Goal: Task Accomplishment & Management: Use online tool/utility

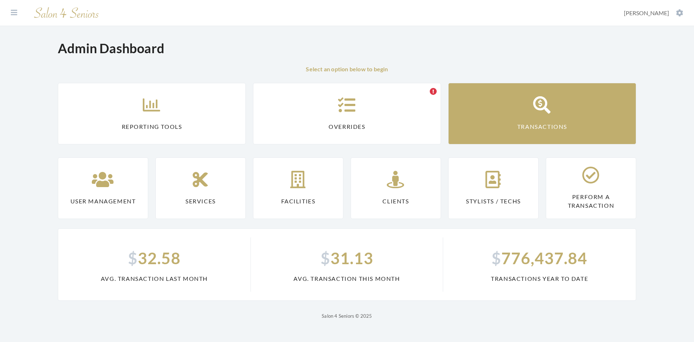
click at [509, 109] on link "Transactions" at bounding box center [542, 113] width 188 height 61
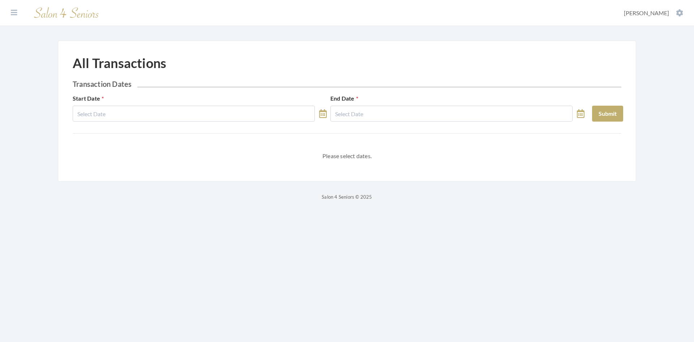
select select "8"
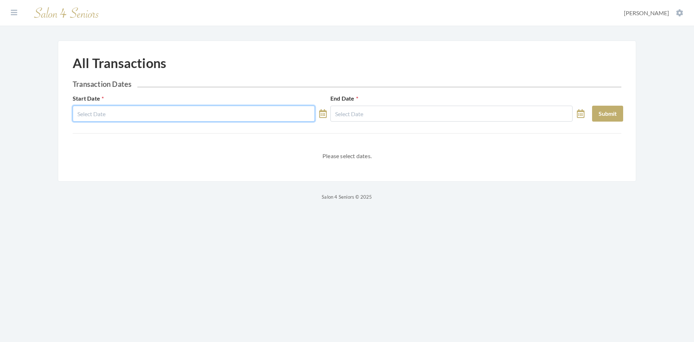
click at [208, 107] on input "text" at bounding box center [194, 114] width 242 height 16
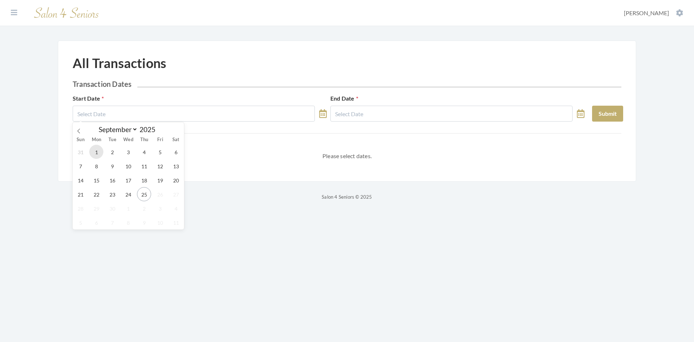
click at [101, 149] on span "1" at bounding box center [96, 152] width 14 height 14
type input "09/01/2025"
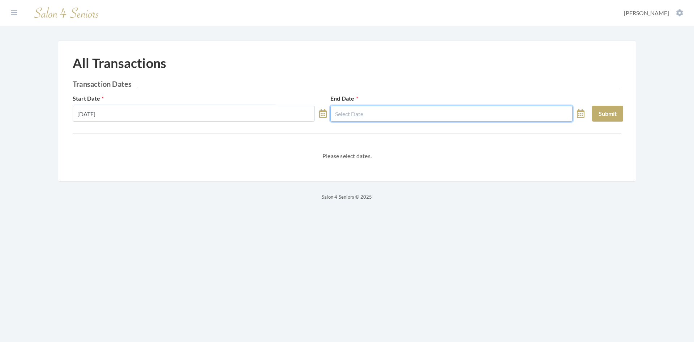
click at [398, 116] on input "text" at bounding box center [452, 114] width 242 height 16
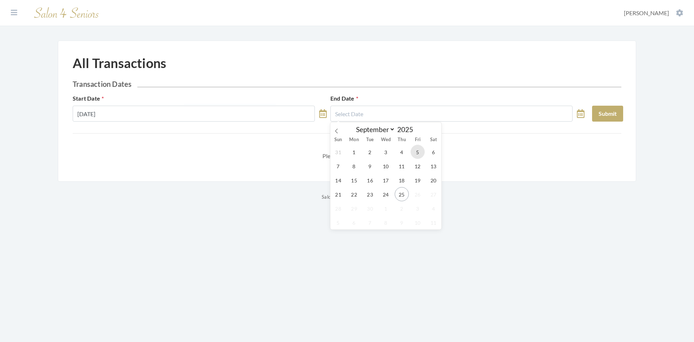
click at [417, 152] on span "5" at bounding box center [418, 152] width 14 height 14
type input "[DATE]"
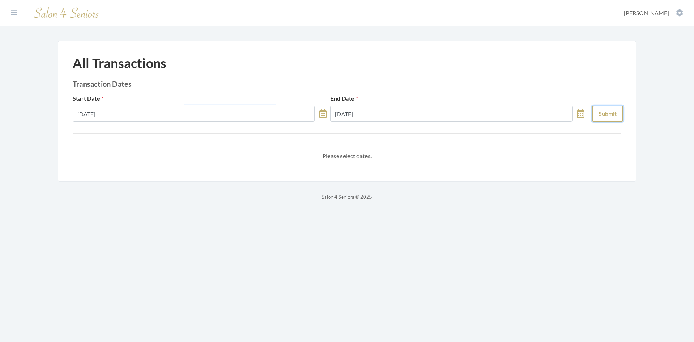
click at [614, 118] on button "Submit" at bounding box center [607, 114] width 31 height 16
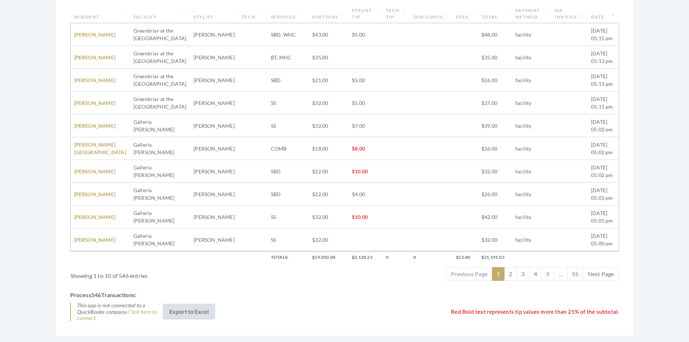
scroll to position [232, 0]
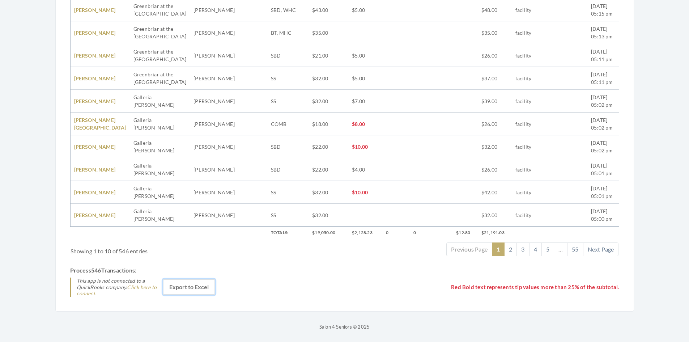
click at [203, 288] on button "Export to Excel" at bounding box center [189, 287] width 52 height 16
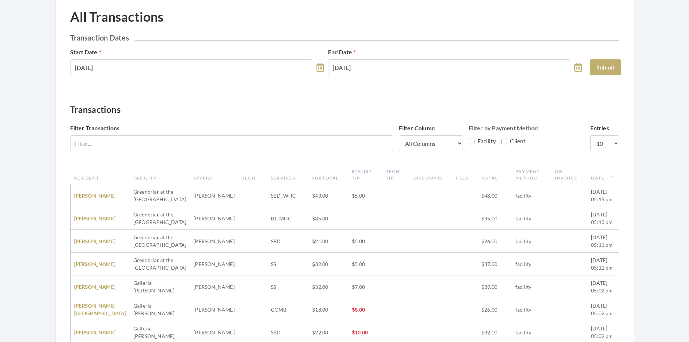
scroll to position [0, 0]
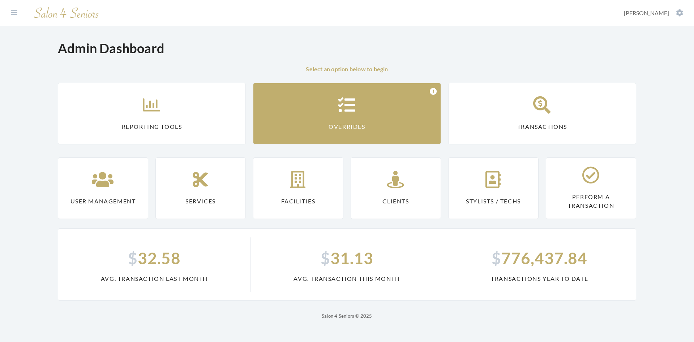
click at [358, 110] on link "Overrides" at bounding box center [347, 113] width 188 height 61
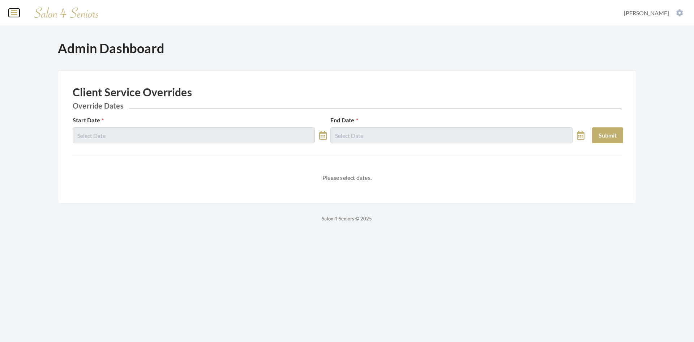
click at [14, 9] on icon at bounding box center [14, 12] width 7 height 7
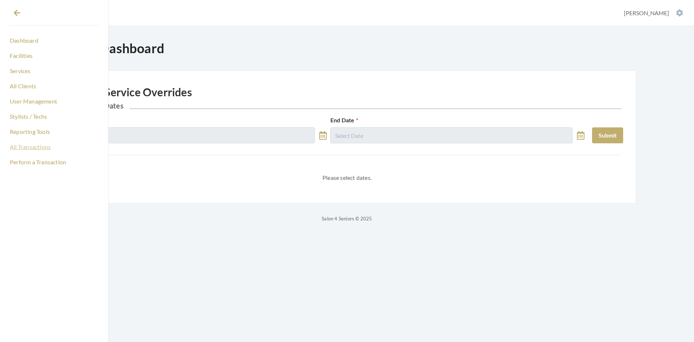
click at [33, 144] on link "All Transactions" at bounding box center [54, 147] width 91 height 12
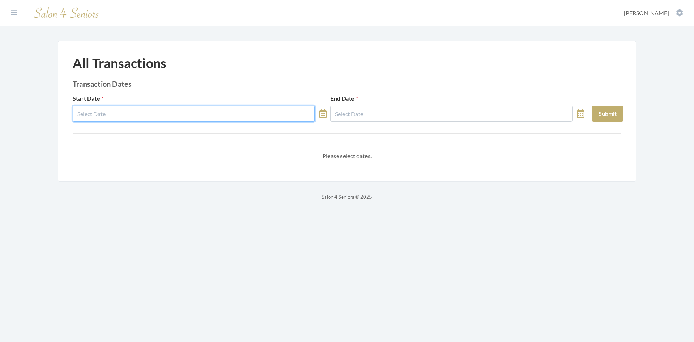
click at [196, 116] on input "text" at bounding box center [194, 114] width 242 height 16
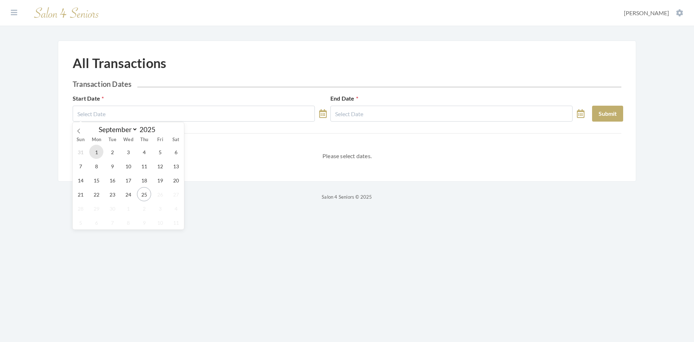
click at [99, 154] on span "1" at bounding box center [96, 152] width 14 height 14
type input "09/01/2025"
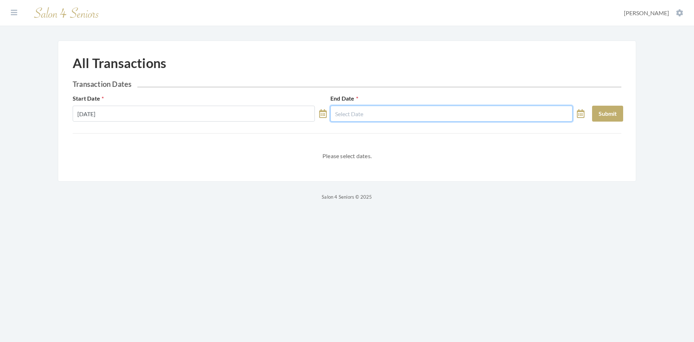
click at [354, 117] on input "text" at bounding box center [452, 114] width 242 height 16
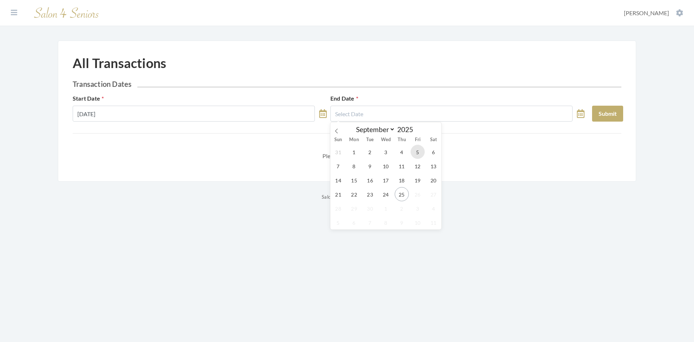
click at [421, 155] on span "5" at bounding box center [418, 152] width 14 height 14
type input "09/05/2025"
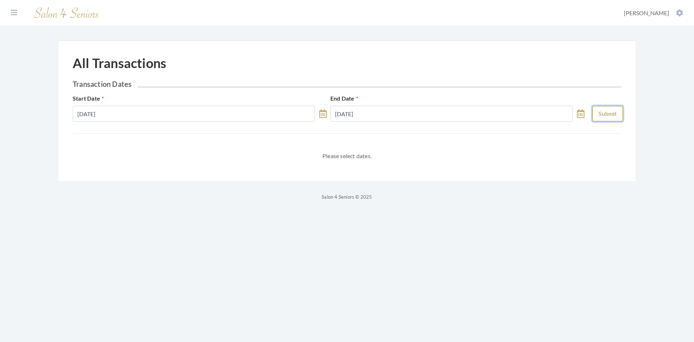
click at [613, 113] on button "Submit" at bounding box center [607, 114] width 31 height 16
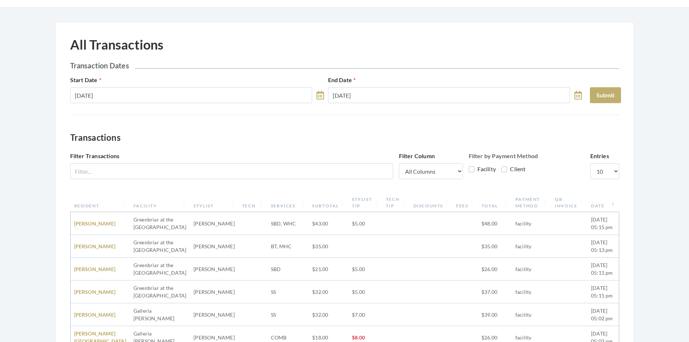
scroll to position [15, 0]
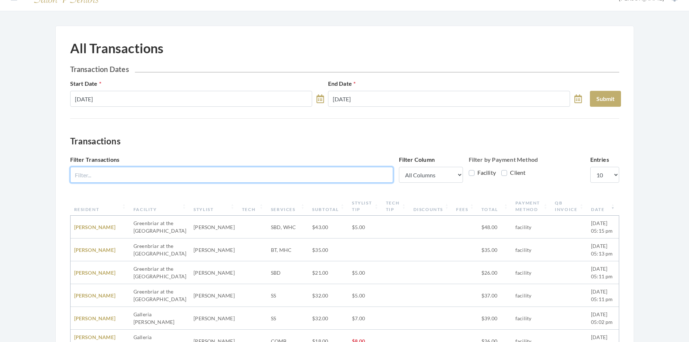
click at [184, 171] on input "Filter Transactions" at bounding box center [231, 175] width 323 height 16
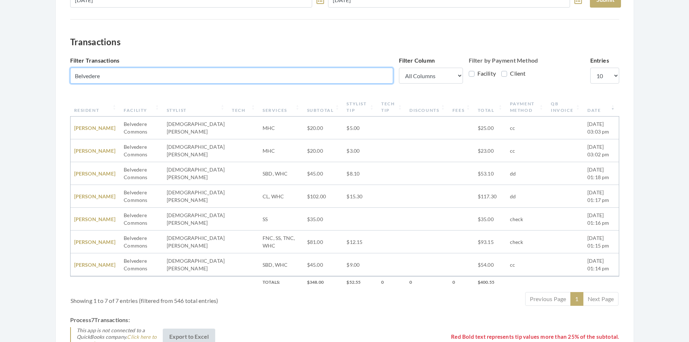
scroll to position [159, 0]
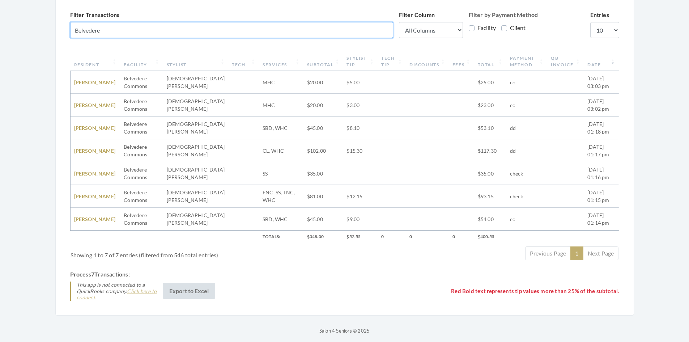
type input "Belvedere"
click at [154, 291] on link "Click here to connect." at bounding box center [117, 294] width 80 height 13
